Goal: Check status: Check status

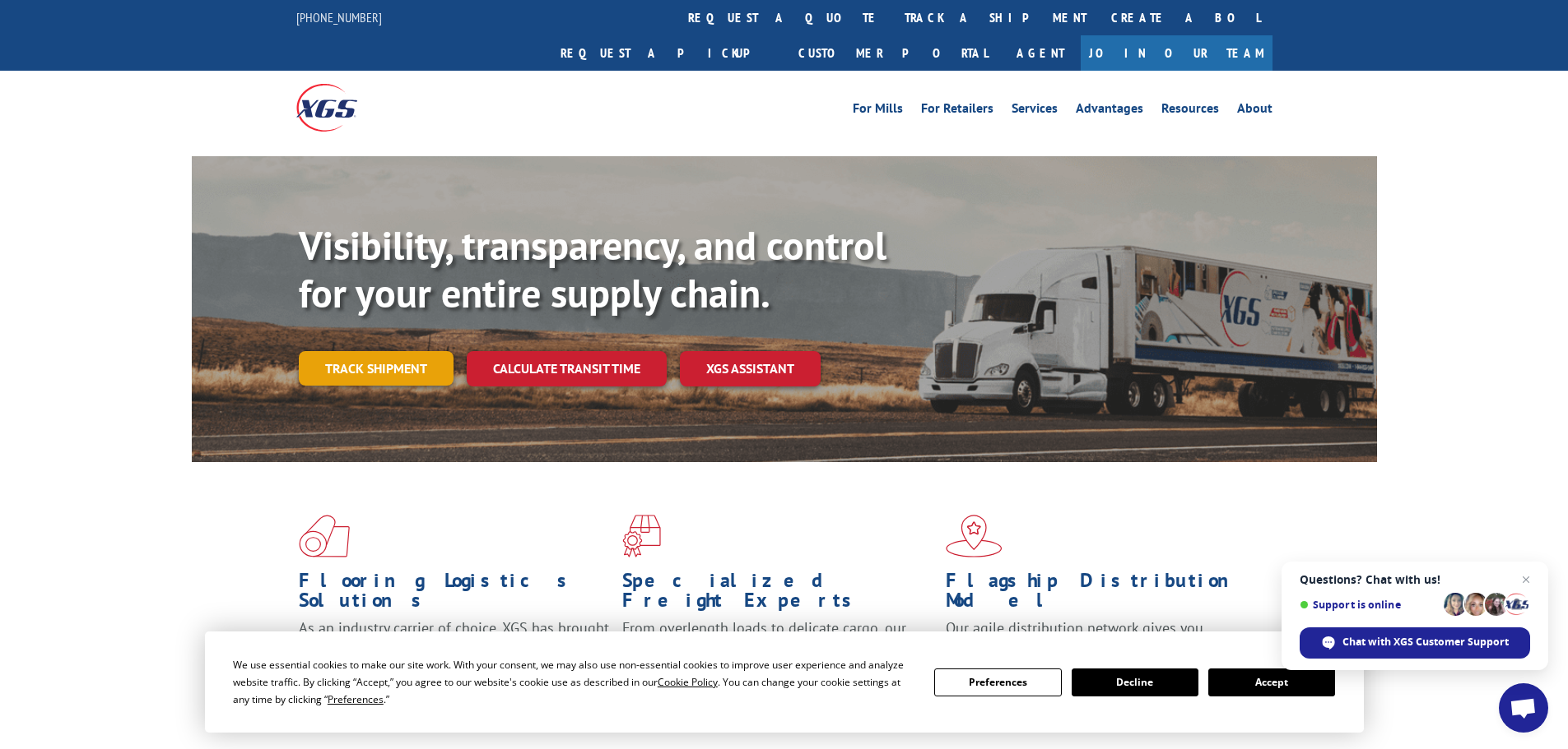
click at [348, 351] on link "Track shipment" at bounding box center [376, 369] width 155 height 35
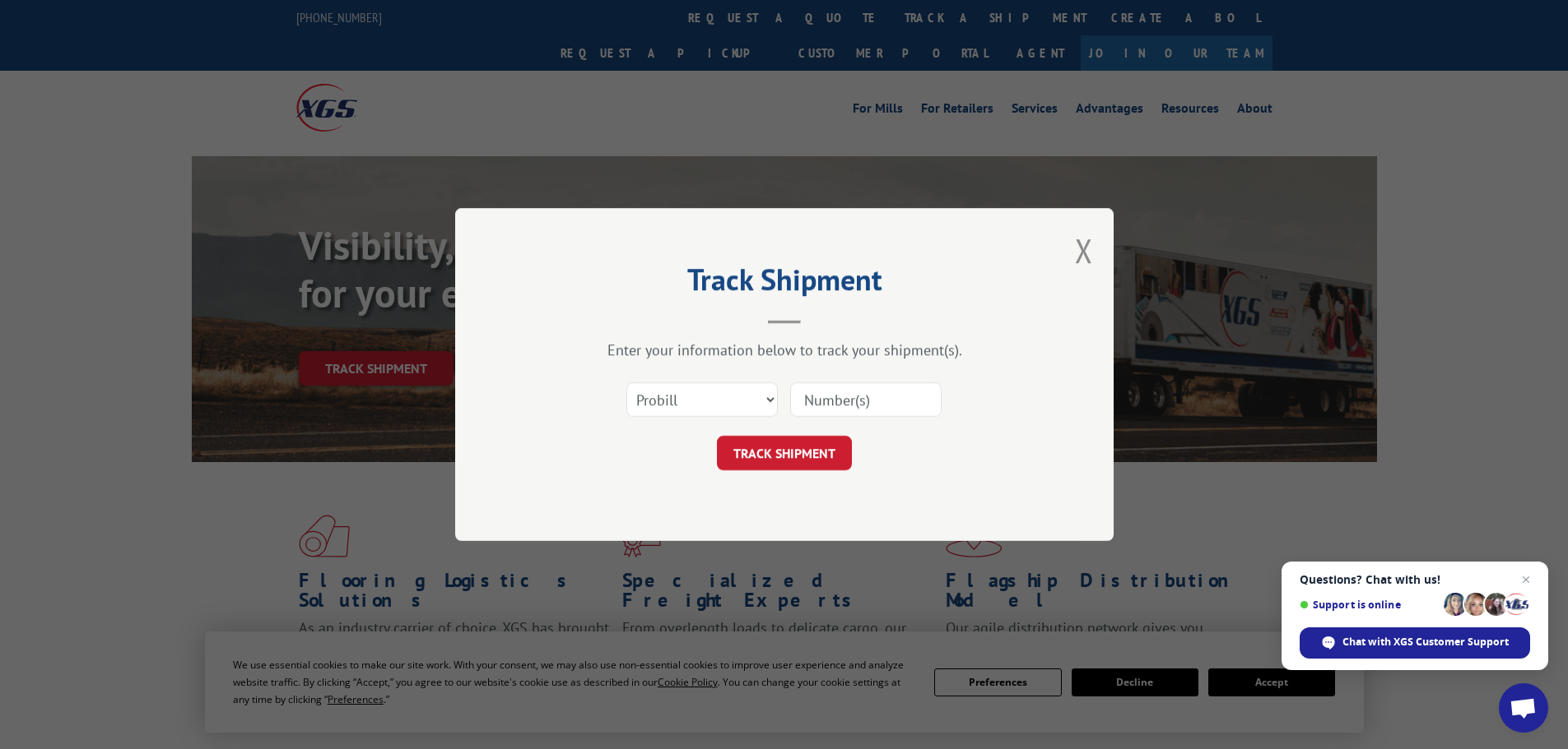
click at [700, 427] on form "Select category... Probill BOL PO TRACK SHIPMENT" at bounding box center [784, 421] width 494 height 98
click at [698, 416] on select "Select category... Probill BOL PO" at bounding box center [701, 400] width 151 height 35
select select "bol"
click at [626, 383] on select "Select category... Probill BOL PO" at bounding box center [701, 400] width 151 height 35
click at [846, 408] on input at bounding box center [865, 400] width 151 height 35
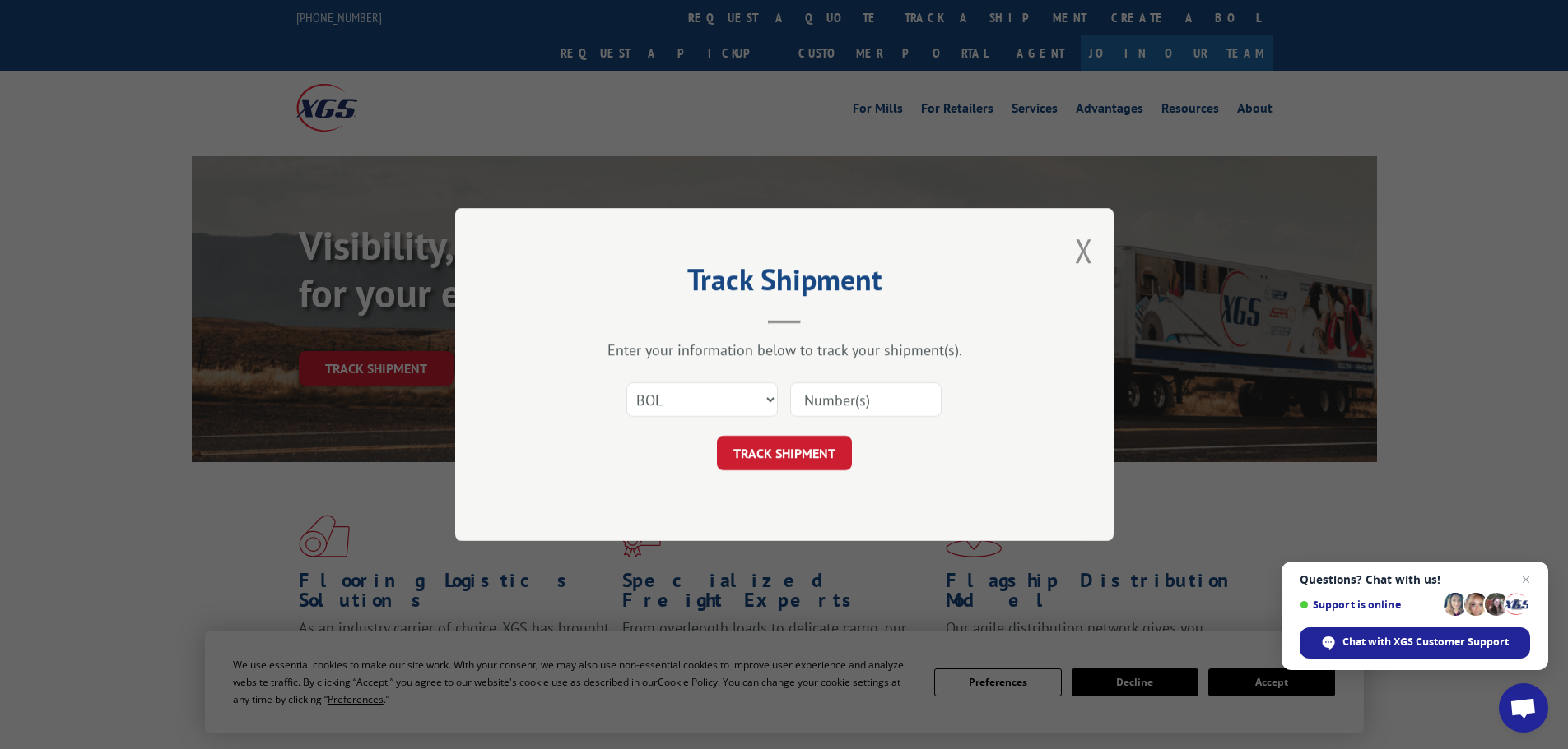
paste input "5607529"
type input "5607529"
click at [717, 436] on button "TRACK SHIPMENT" at bounding box center [784, 454] width 135 height 35
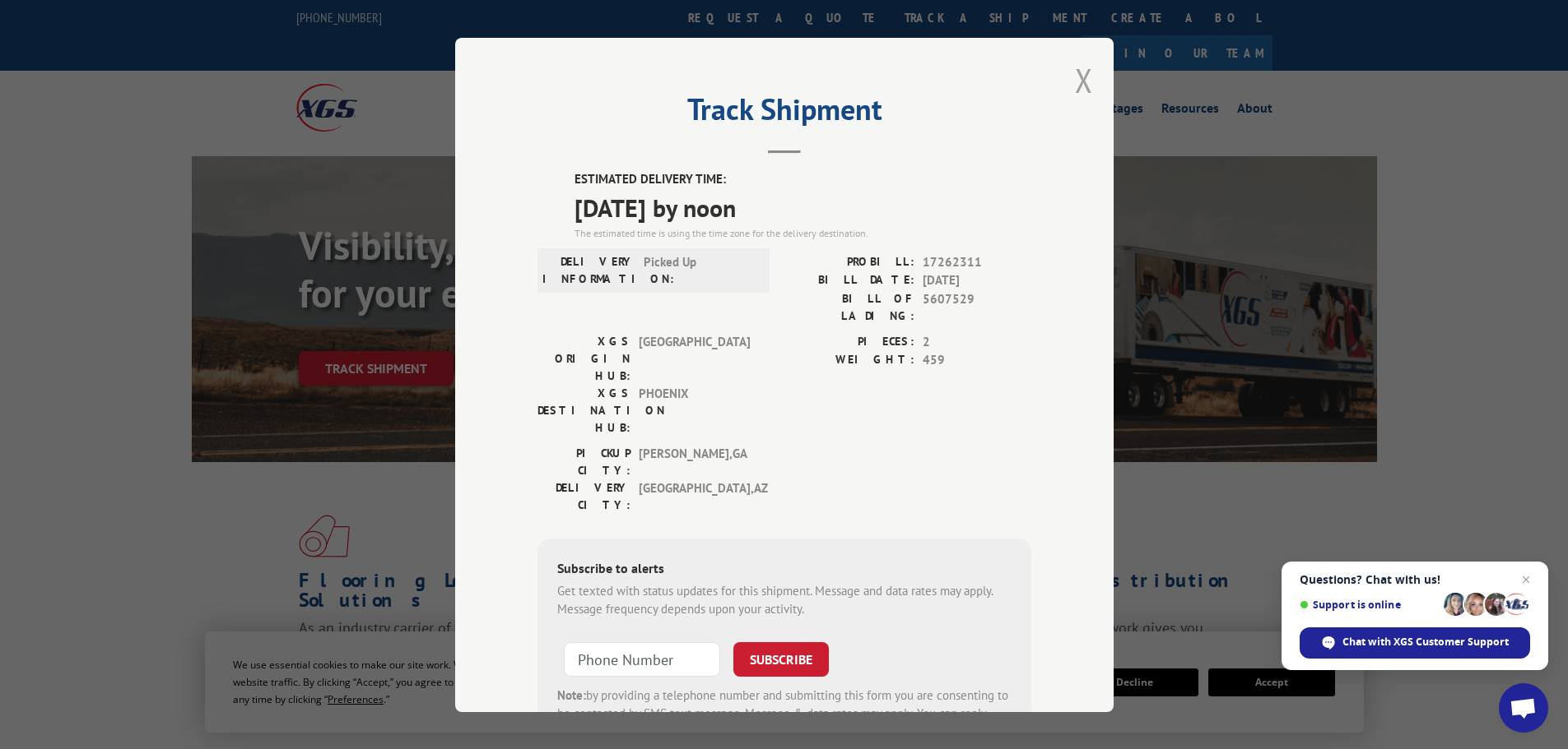
click at [1083, 72] on button "Close modal" at bounding box center [1084, 80] width 18 height 44
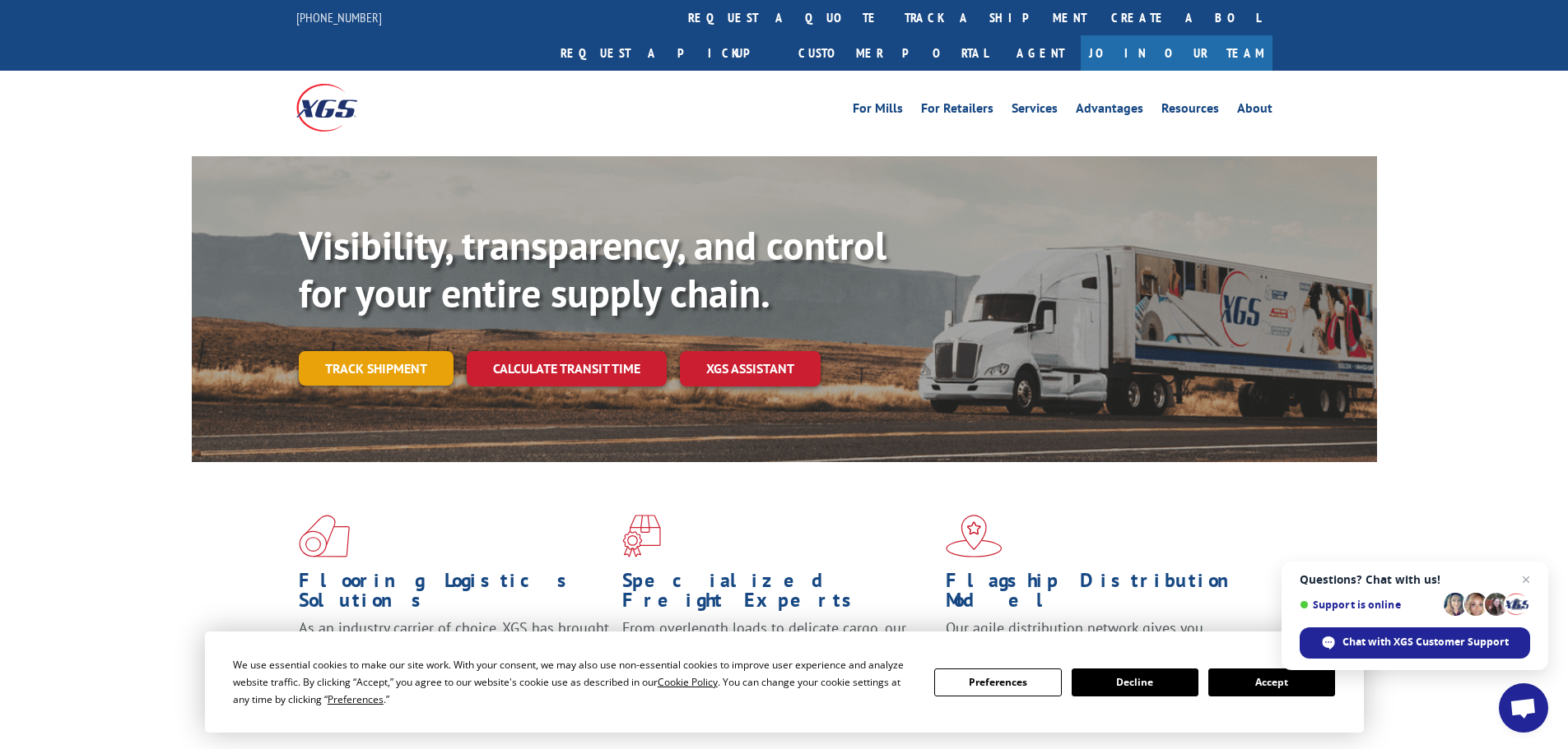
click at [370, 351] on link "Track shipment" at bounding box center [376, 369] width 155 height 35
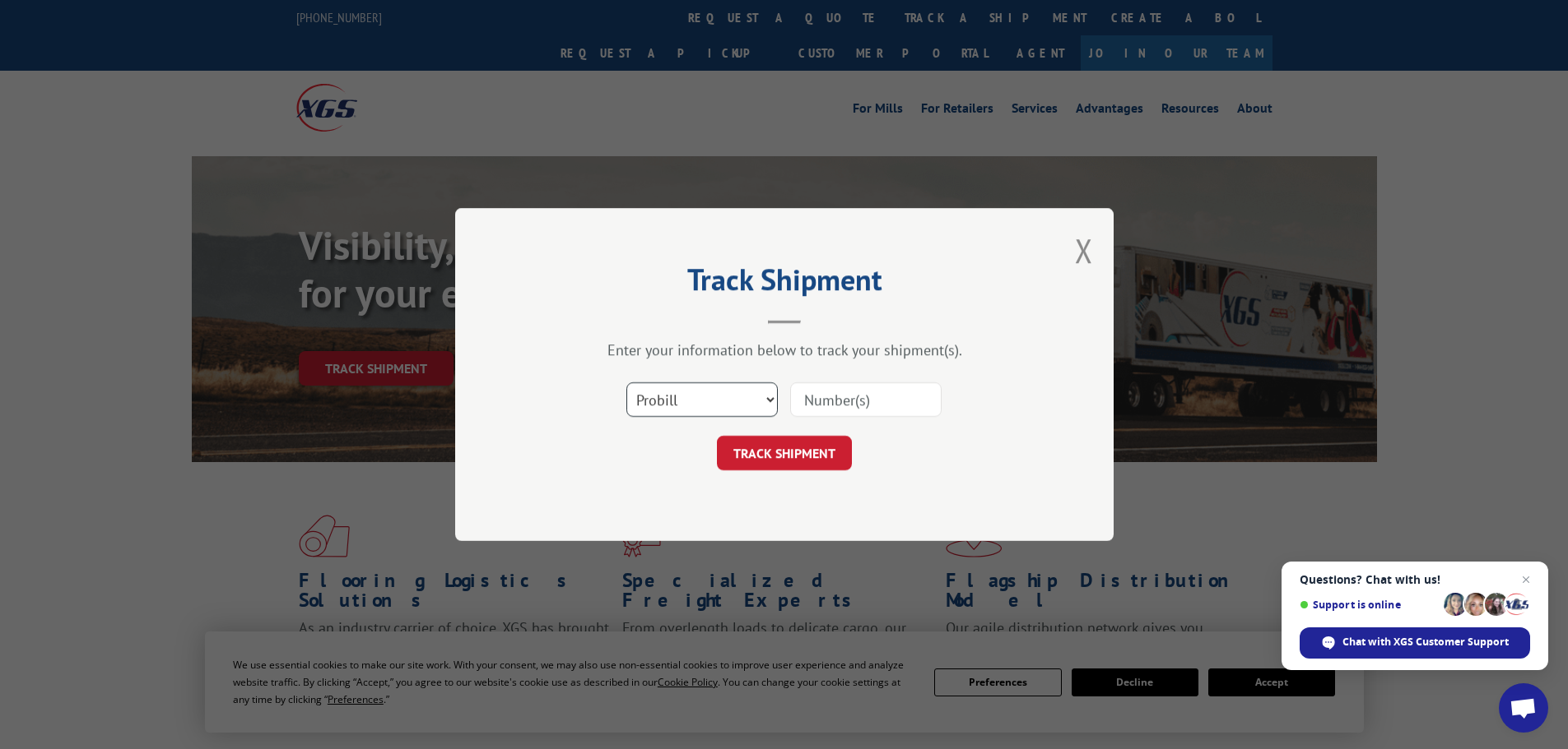
click at [743, 391] on select "Select category... Probill BOL PO" at bounding box center [701, 400] width 151 height 35
select select "bol"
click at [626, 383] on select "Select category... Probill BOL PO" at bounding box center [701, 400] width 151 height 35
click at [894, 405] on input at bounding box center [865, 400] width 151 height 35
type input "5560082"
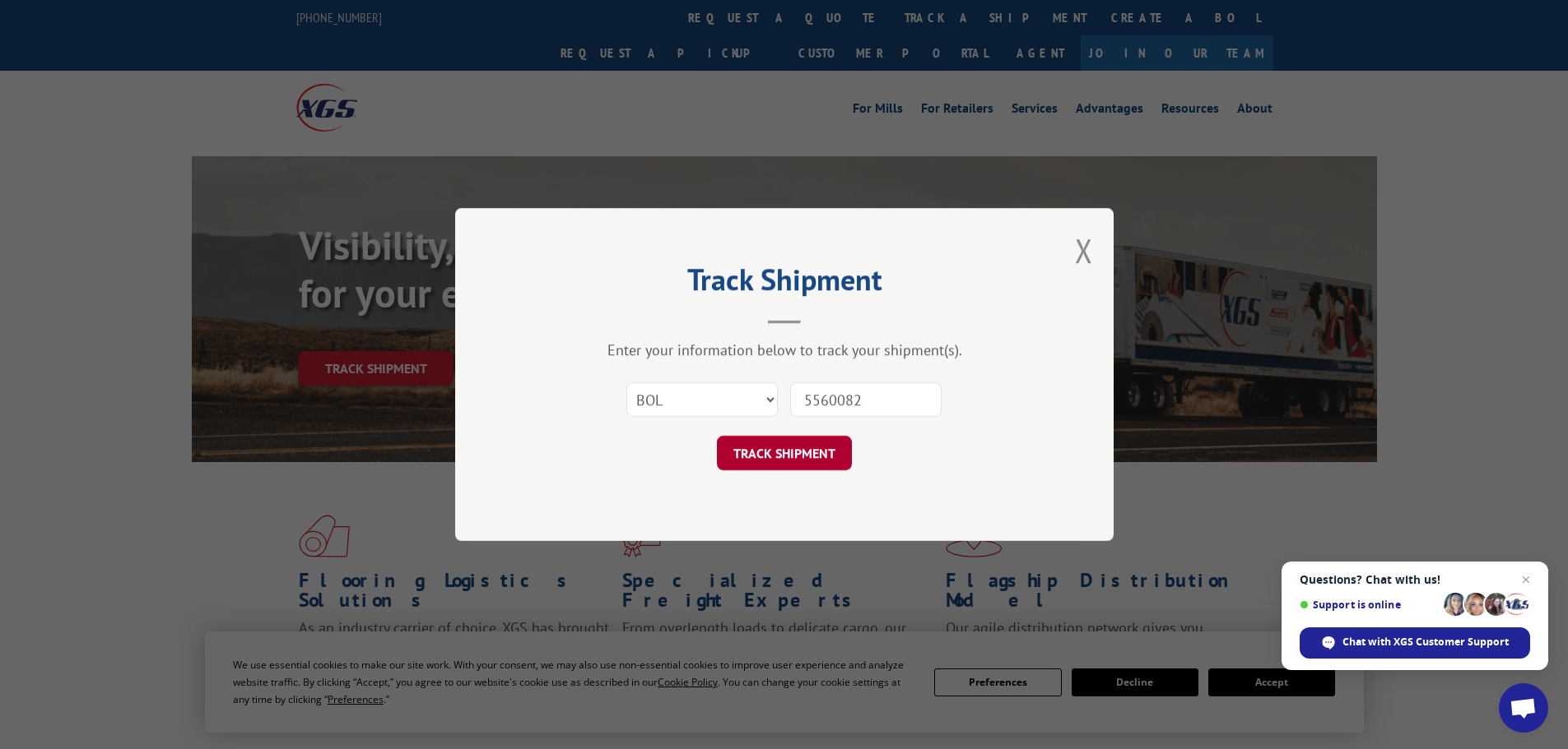
click at [829, 444] on button "TRACK SHIPMENT" at bounding box center [784, 454] width 135 height 35
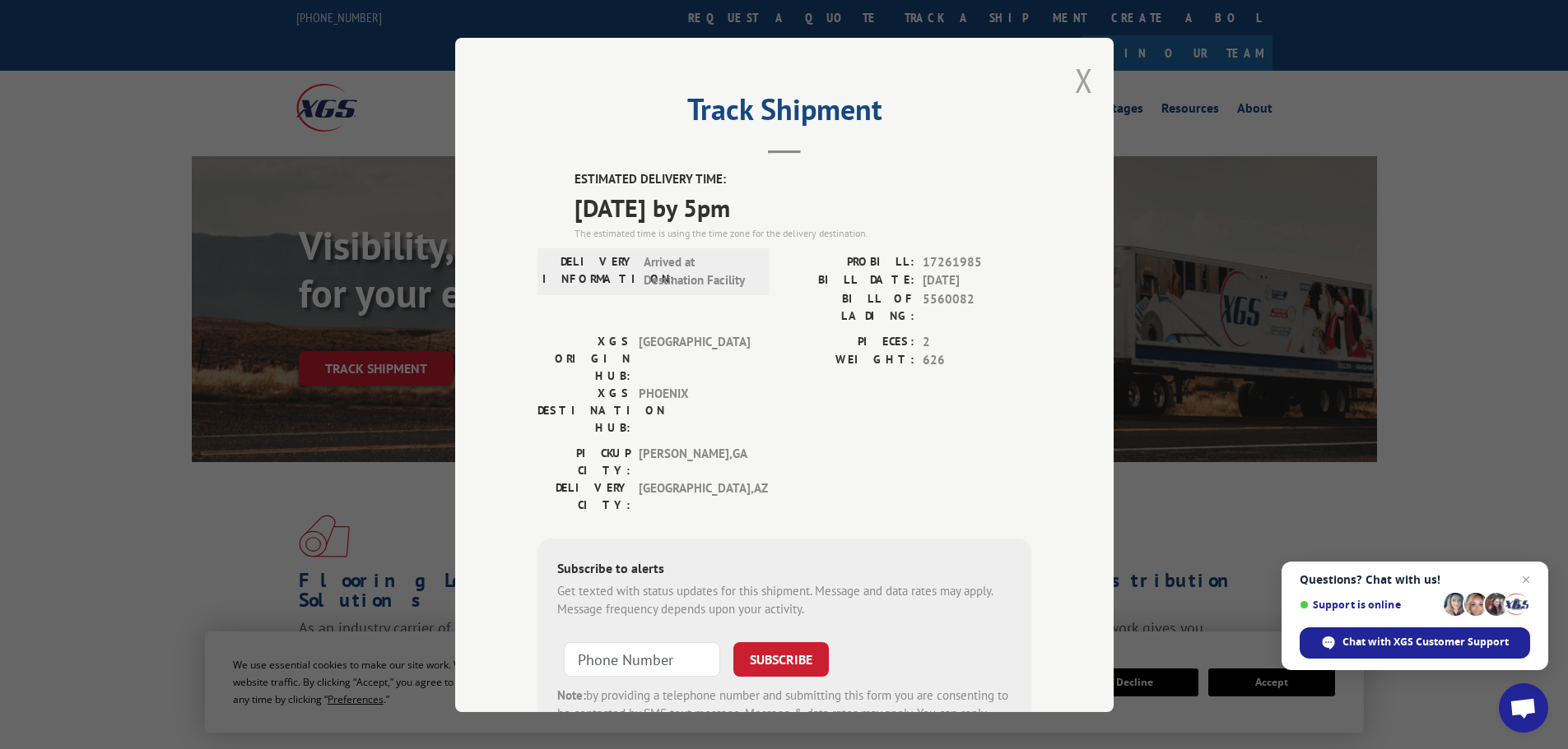
click at [1080, 73] on button "Close modal" at bounding box center [1084, 80] width 18 height 44
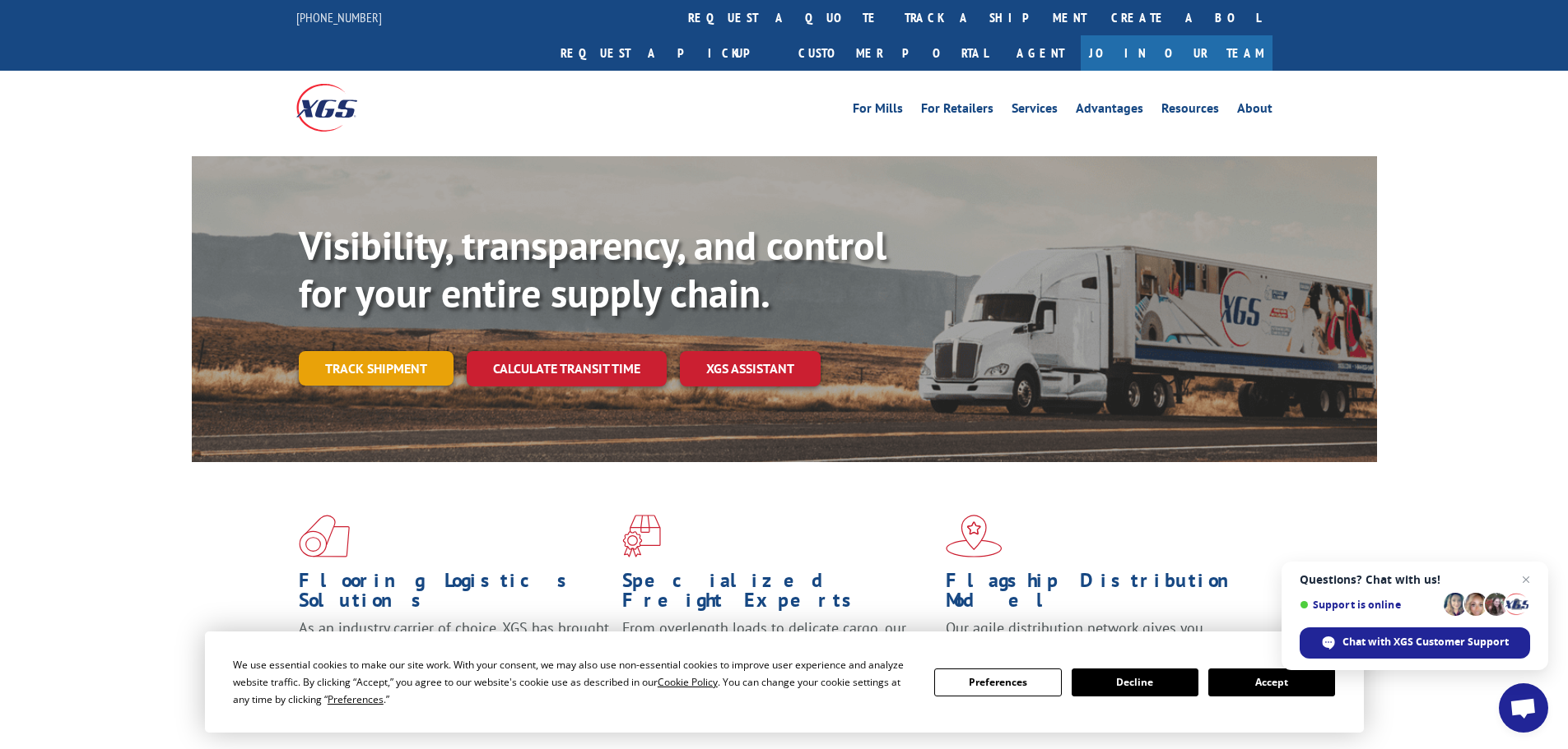
click at [385, 351] on link "Track shipment" at bounding box center [376, 369] width 155 height 35
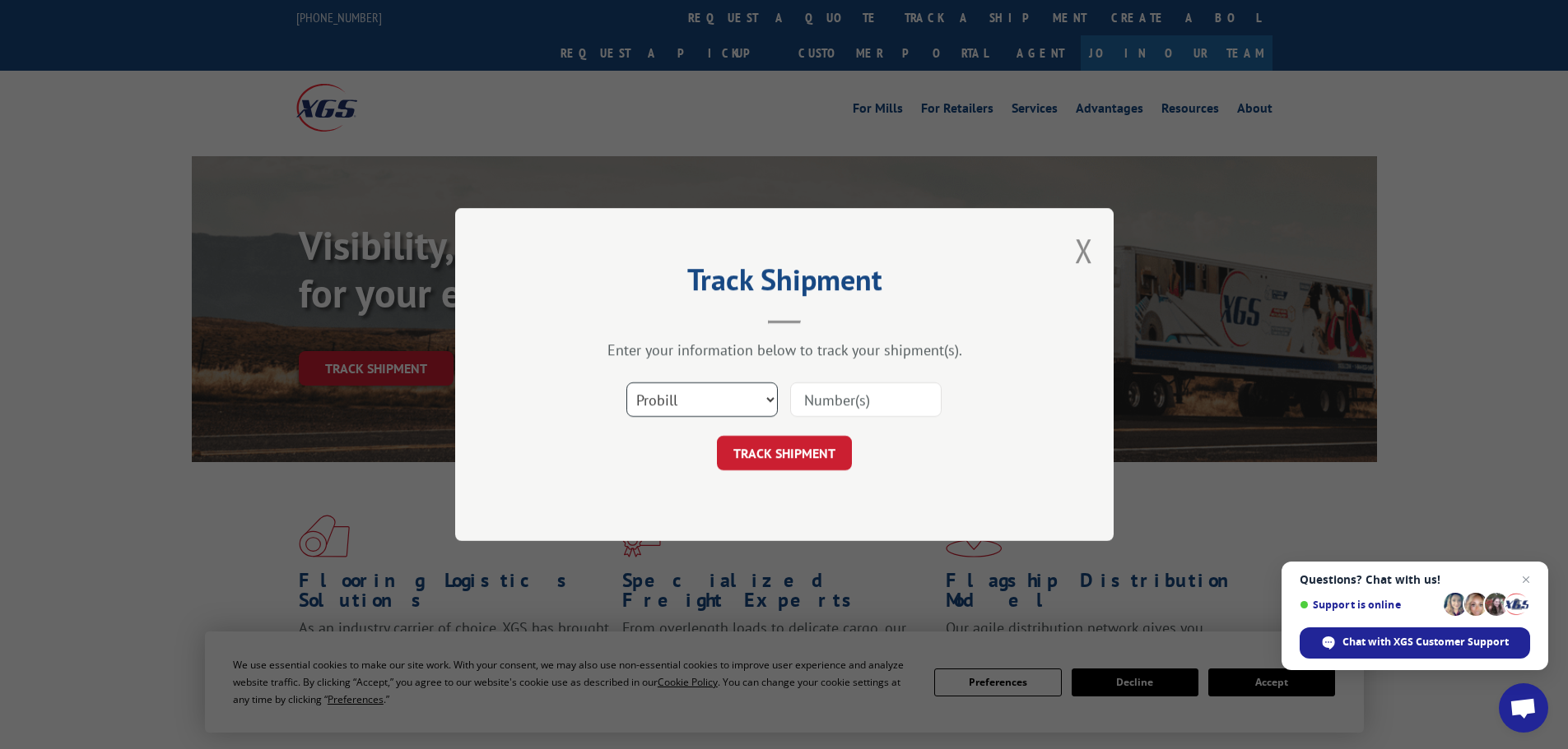
click at [672, 396] on select "Select category... Probill BOL PO" at bounding box center [701, 400] width 151 height 35
select select "bol"
click at [626, 383] on select "Select category... Probill BOL PO" at bounding box center [701, 400] width 151 height 35
click at [852, 398] on input at bounding box center [865, 400] width 151 height 35
paste input "43549053"
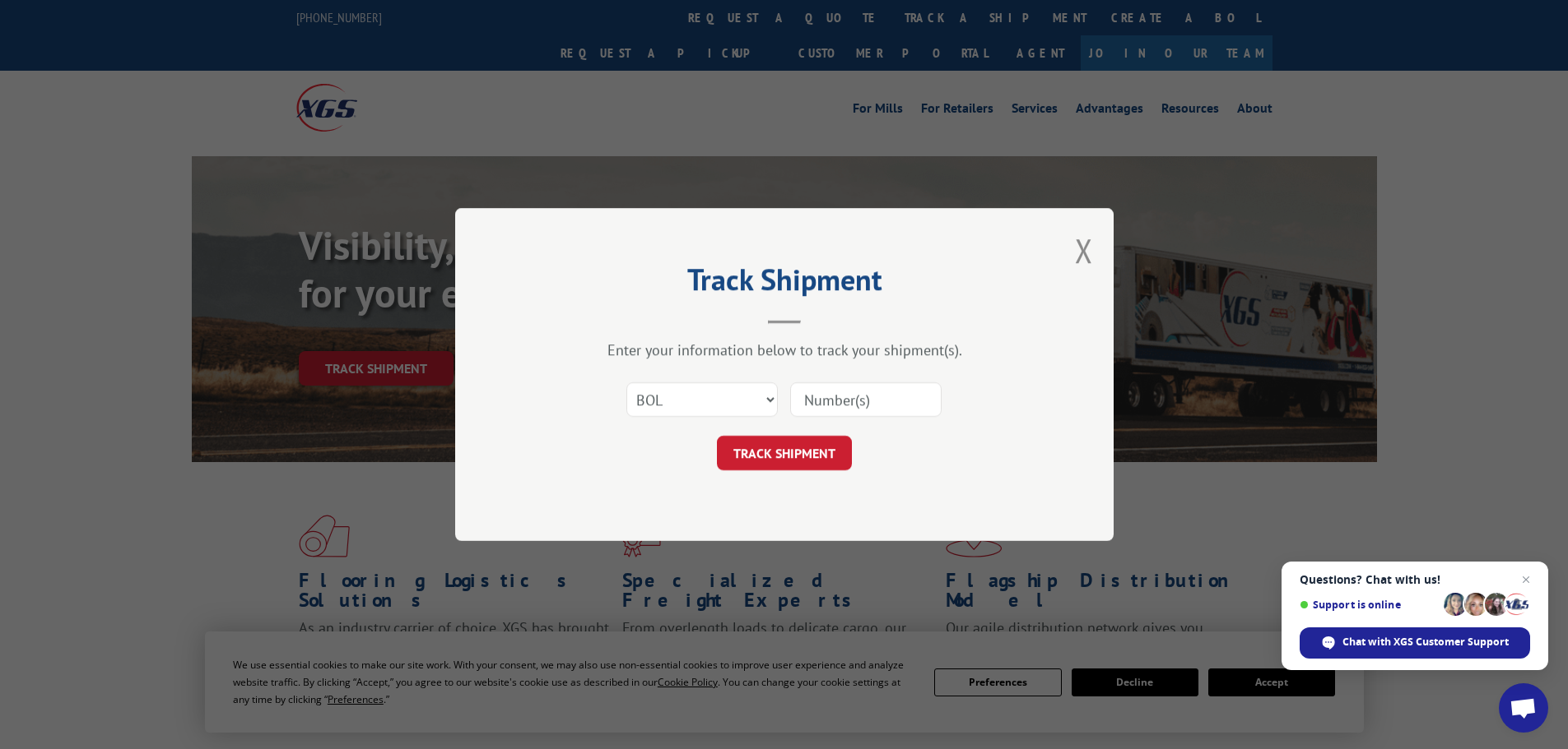
type input "43549053"
drag, startPoint x: 886, startPoint y: 399, endPoint x: 713, endPoint y: 390, distance: 173.2
click at [713, 390] on div "Select category... Probill BOL PO 43549053" at bounding box center [784, 399] width 494 height 54
drag, startPoint x: 1063, startPoint y: 267, endPoint x: 1093, endPoint y: 250, distance: 34.5
click at [1066, 267] on div "Track Shipment Enter your information below to track your shipment(s). Select c…" at bounding box center [784, 374] width 659 height 333
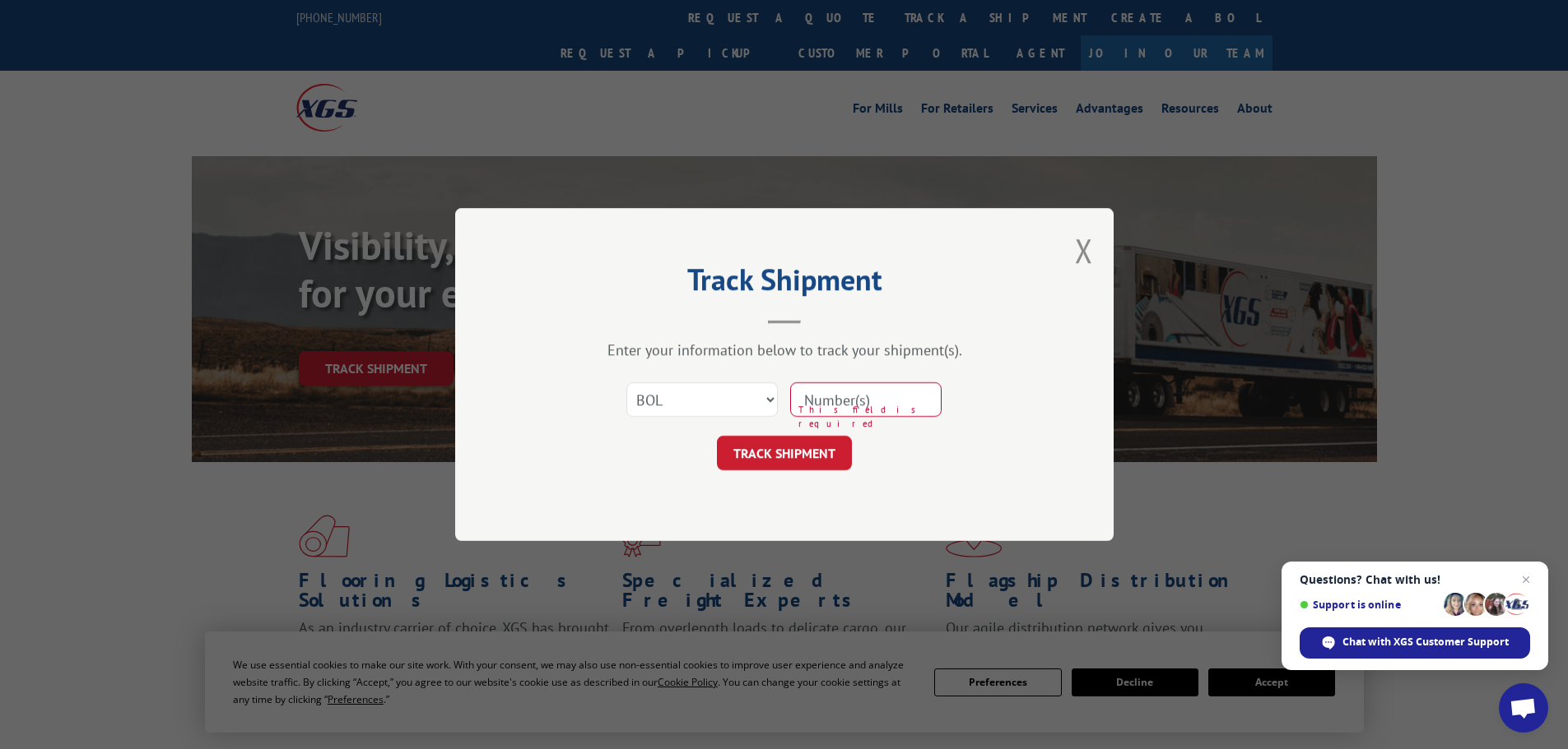
click at [1093, 250] on div "Track Shipment Enter your information below to track your shipment(s). Select c…" at bounding box center [784, 374] width 659 height 333
click at [1084, 246] on button "Close modal" at bounding box center [1084, 251] width 18 height 44
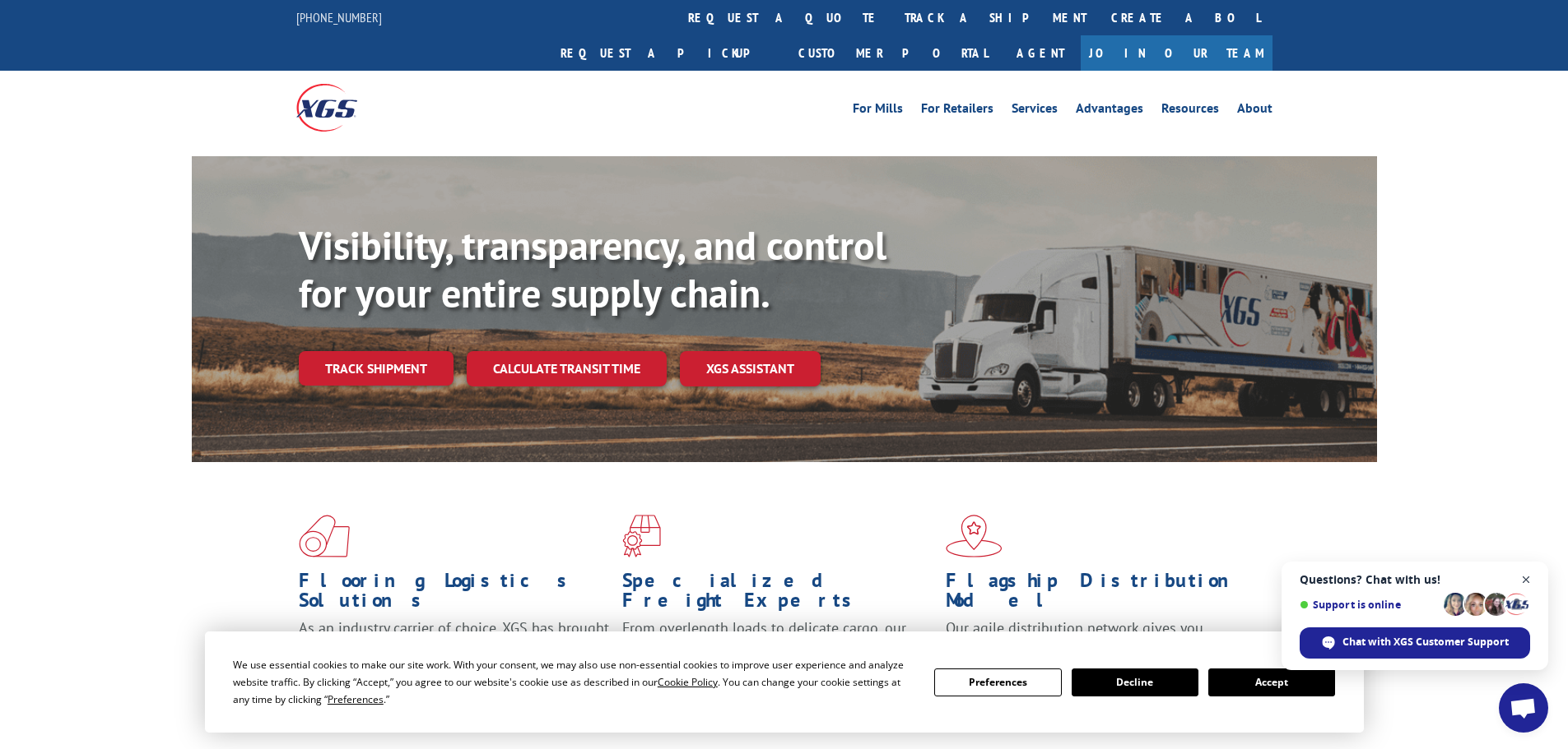
click at [1533, 576] on span "Close chat" at bounding box center [1526, 580] width 21 height 21
